Goal: Information Seeking & Learning: Learn about a topic

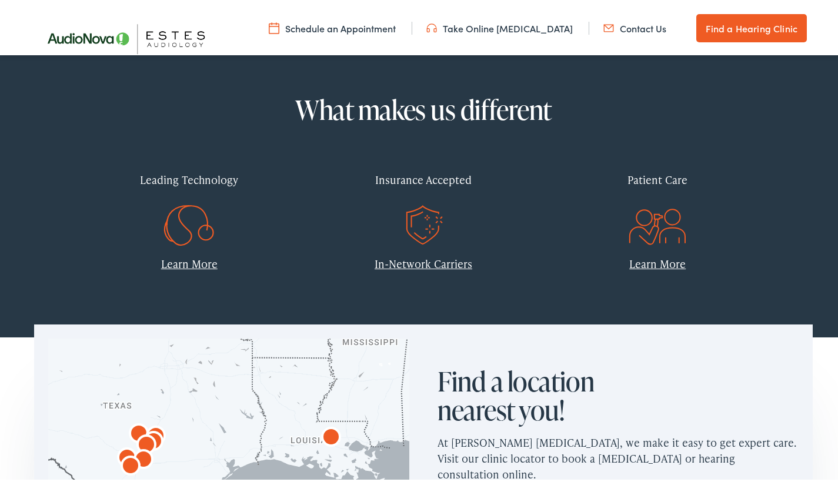
scroll to position [445, 0]
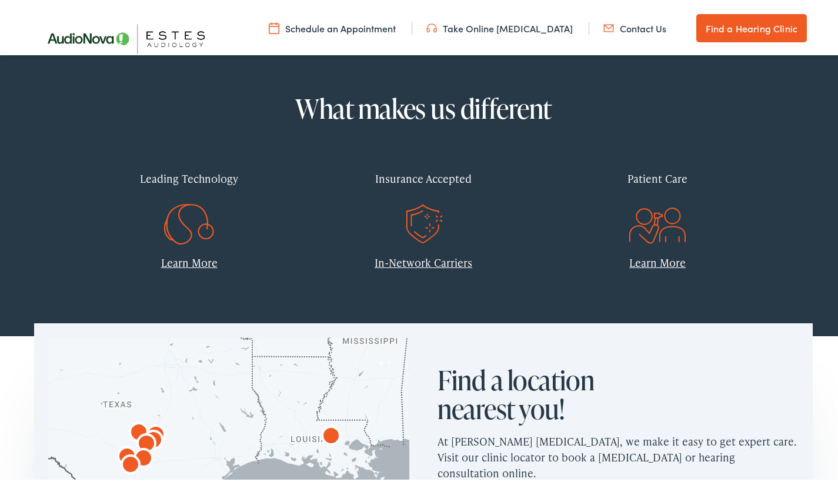
click at [187, 259] on link "Learn More" at bounding box center [189, 260] width 56 height 15
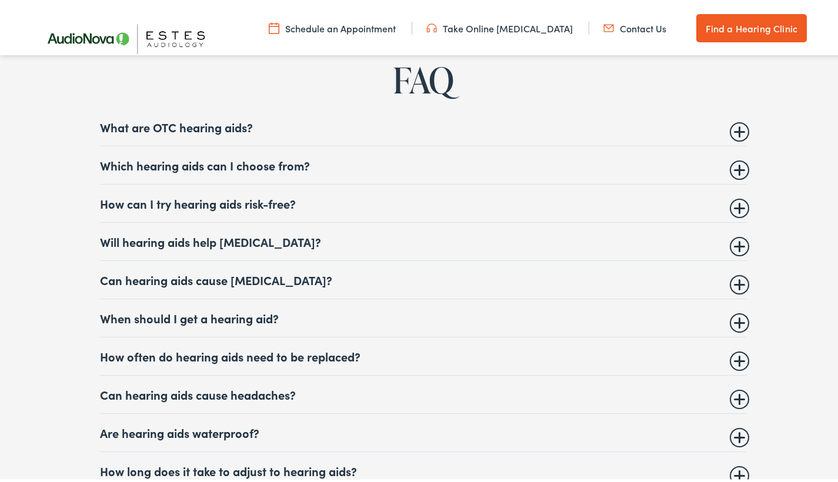
scroll to position [4508, 0]
click at [731, 166] on summary "Which hearing aids can I choose from?" at bounding box center [423, 162] width 646 height 14
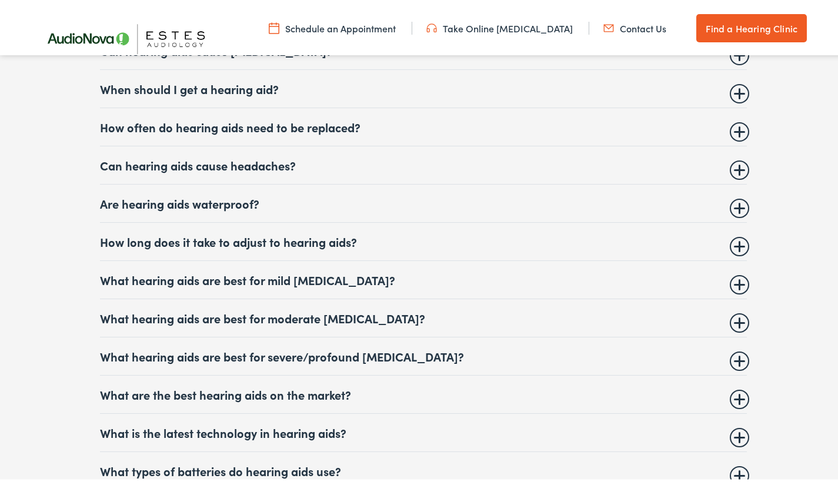
scroll to position [4828, 0]
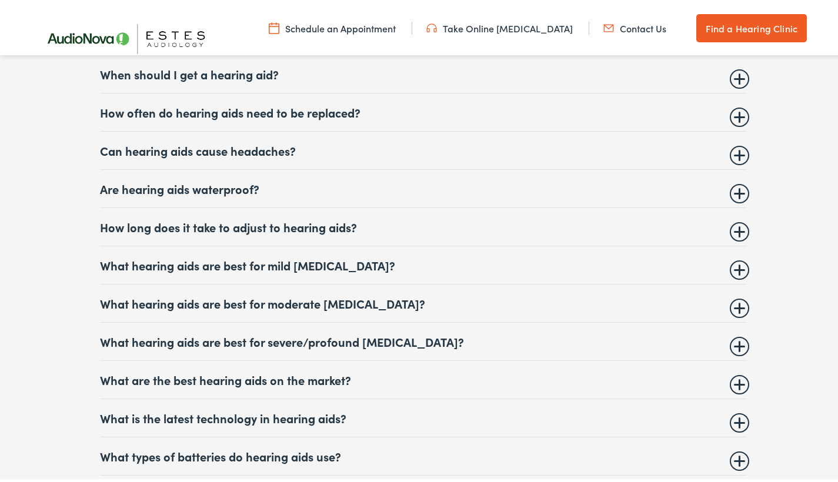
click at [728, 337] on summary "What hearing aids are best for severe/profound [MEDICAL_DATA]?" at bounding box center [423, 339] width 646 height 14
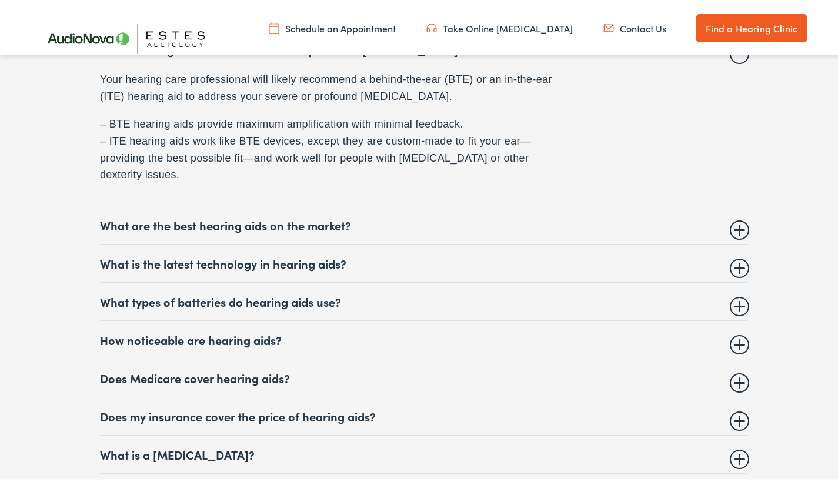
scroll to position [5045, 0]
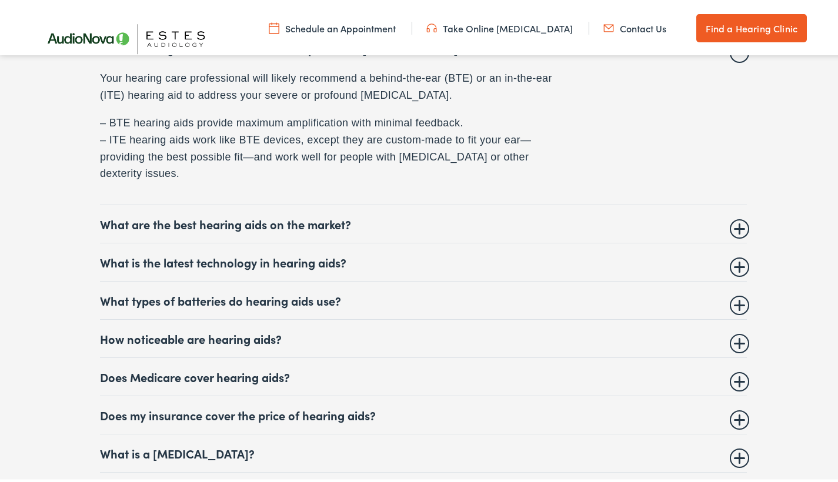
click at [736, 218] on summary "What are the best hearing aids on the market?" at bounding box center [423, 222] width 646 height 14
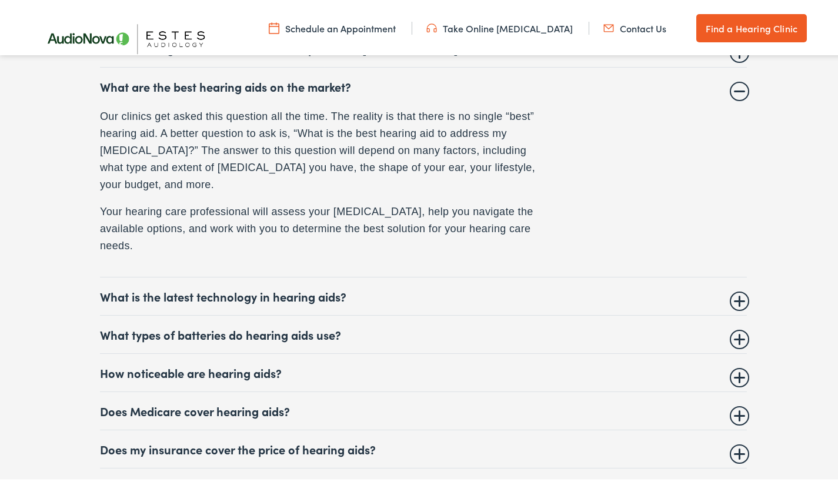
click at [739, 294] on summary "What is the latest technology in hearing aids?" at bounding box center [423, 294] width 646 height 14
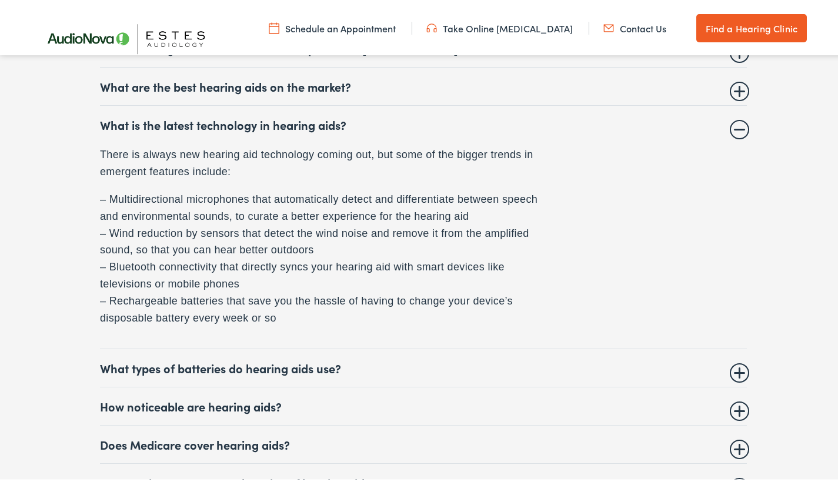
click at [736, 366] on summary "What types of batteries do hearing aids use?" at bounding box center [423, 366] width 646 height 14
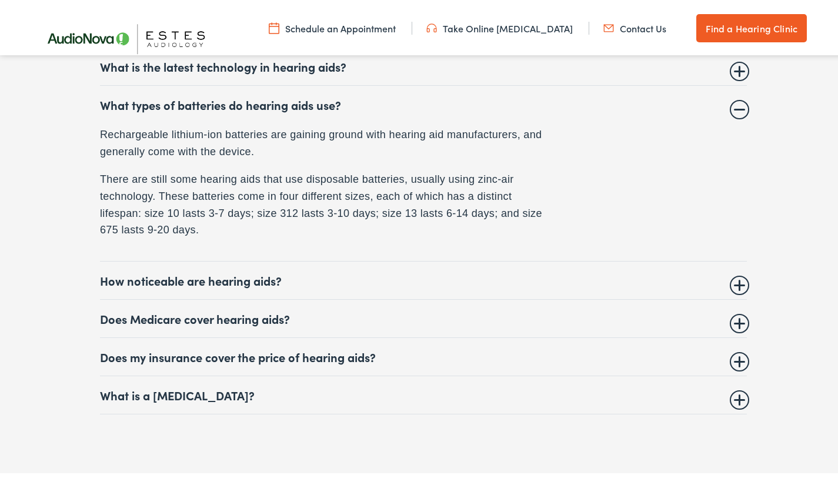
scroll to position [5107, 0]
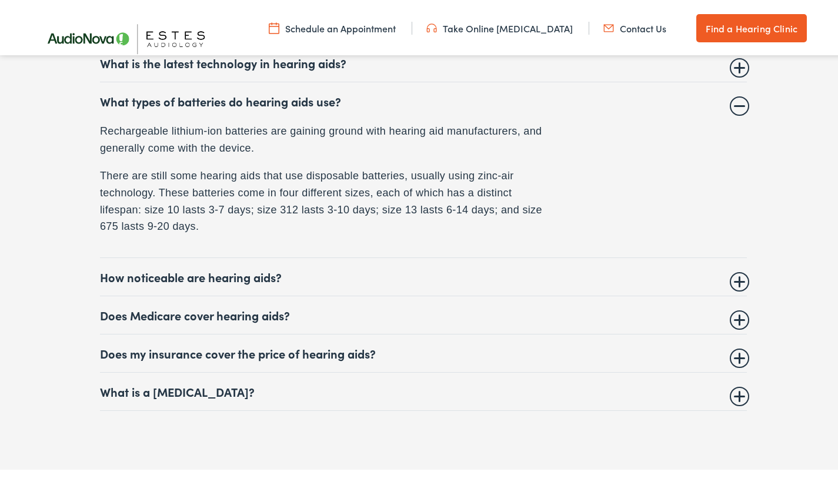
click at [739, 349] on summary "Does my insurance cover the price of hearing aids?" at bounding box center [423, 351] width 646 height 14
